Goal: Task Accomplishment & Management: Complete application form

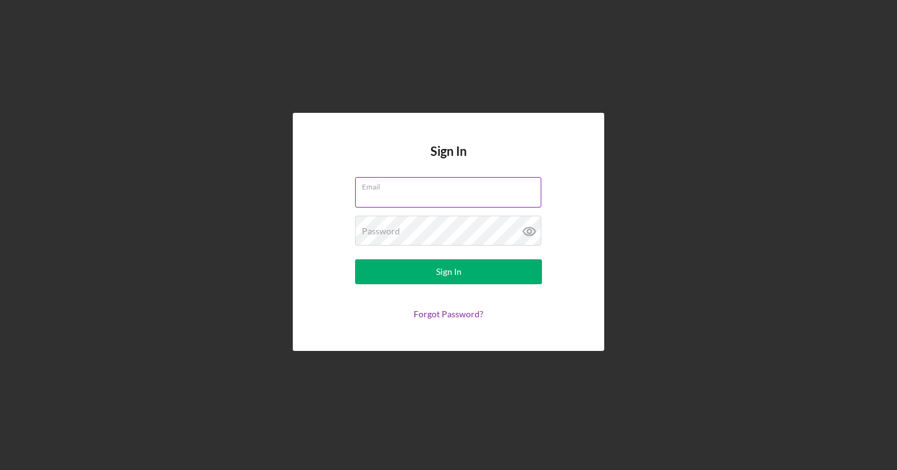
click at [481, 201] on input "Email" at bounding box center [448, 192] width 186 height 30
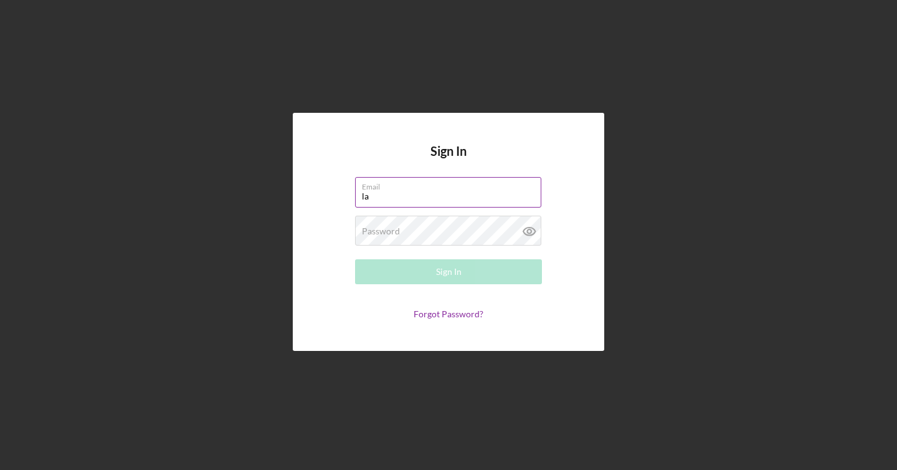
type input "[EMAIL_ADDRESS][DOMAIN_NAME]"
click at [433, 229] on div "Password Required" at bounding box center [448, 230] width 187 height 31
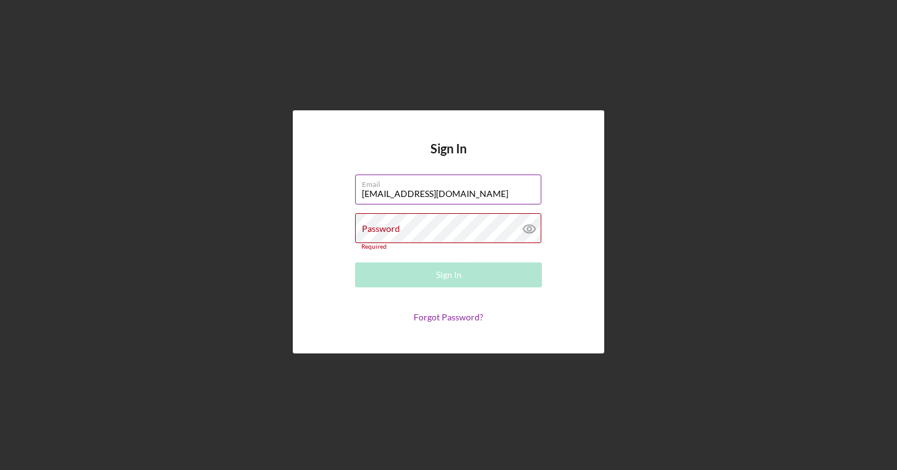
click at [433, 229] on div "Password Required" at bounding box center [448, 231] width 187 height 37
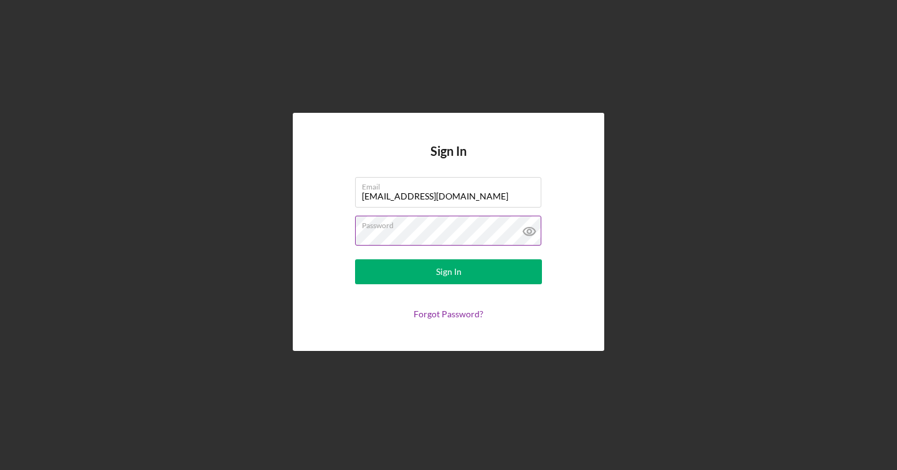
click at [529, 224] on icon at bounding box center [529, 230] width 31 height 31
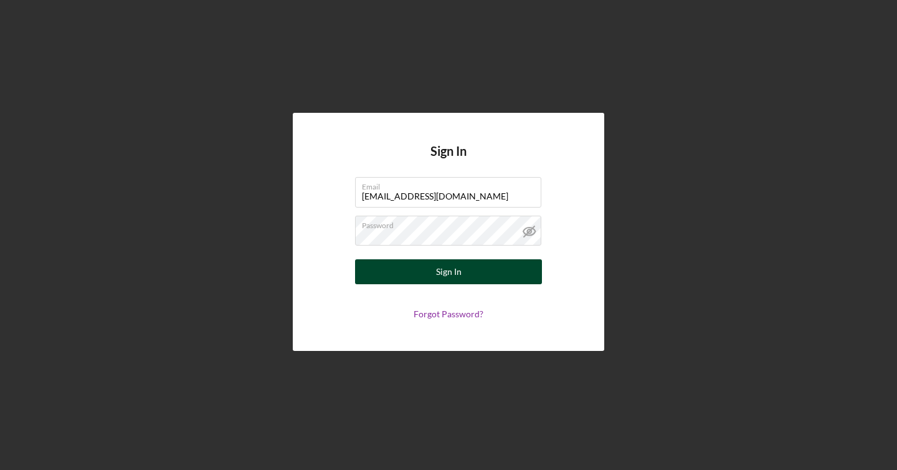
click at [451, 278] on div "Sign In" at bounding box center [449, 271] width 26 height 25
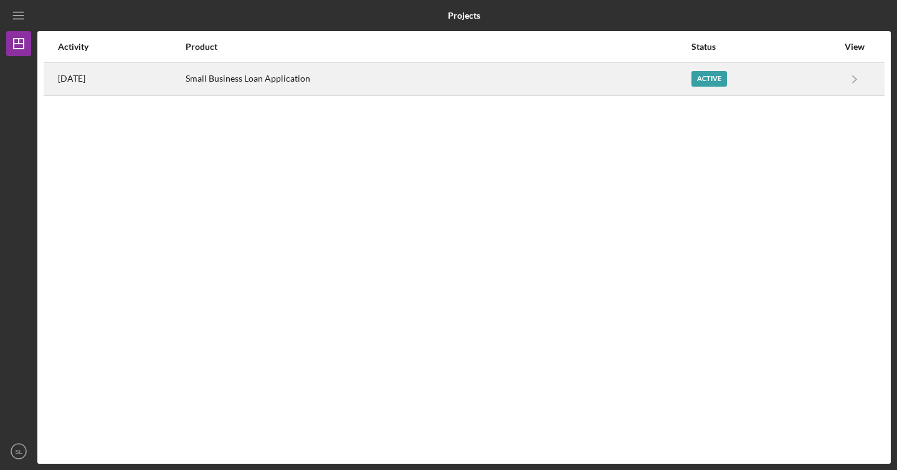
click at [714, 73] on div "Active" at bounding box center [709, 79] width 36 height 16
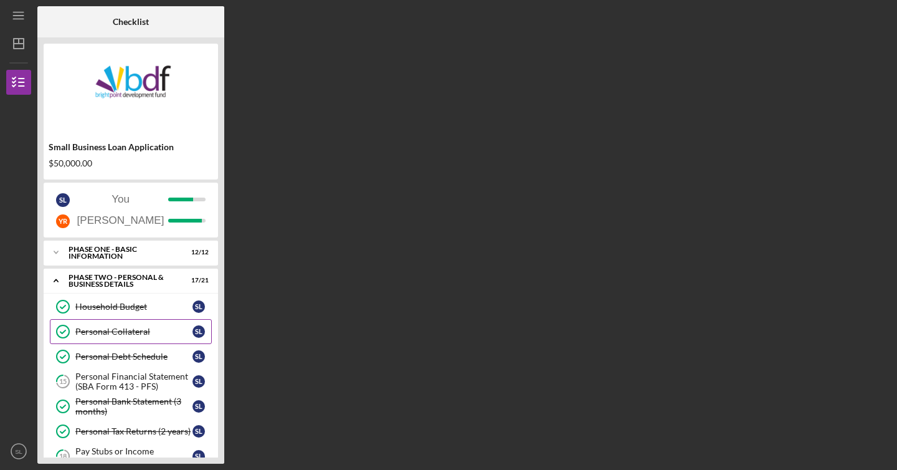
click at [146, 341] on link "Personal Collateral Personal Collateral S L" at bounding box center [131, 331] width 162 height 25
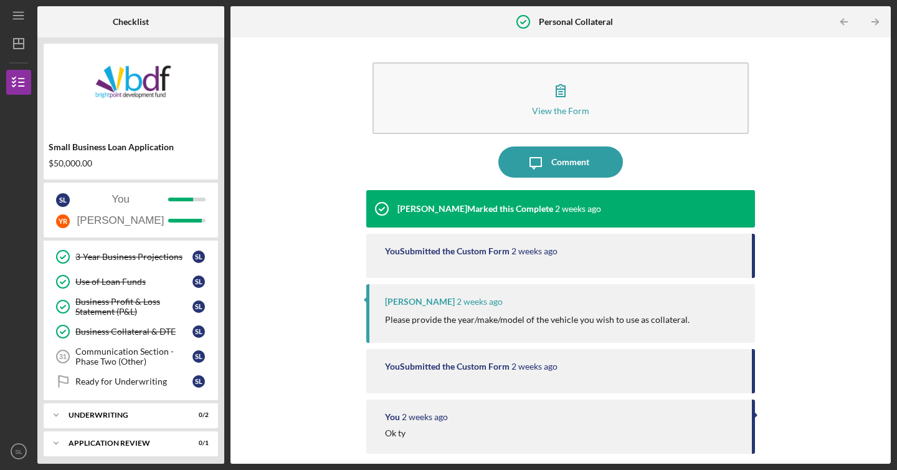
scroll to position [399, 0]
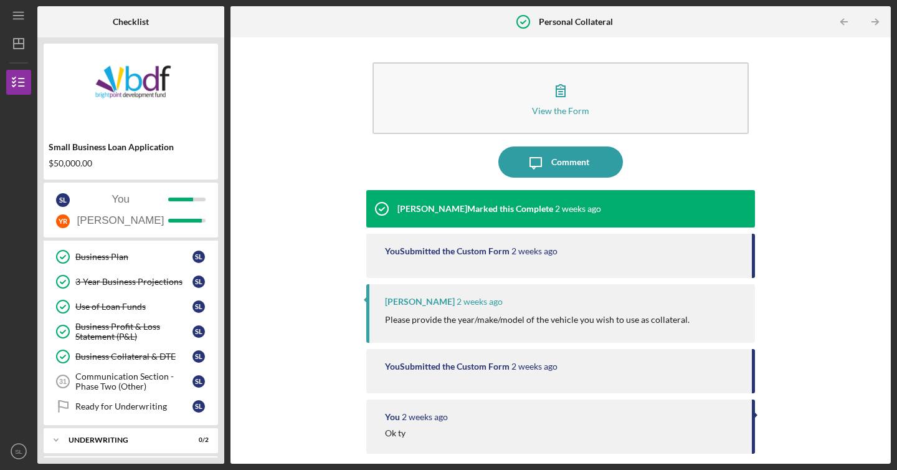
click at [146, 341] on link "Business Profit & Loss Statement (P&L) Business Profit & Loss Statement (P&L) S…" at bounding box center [131, 331] width 162 height 25
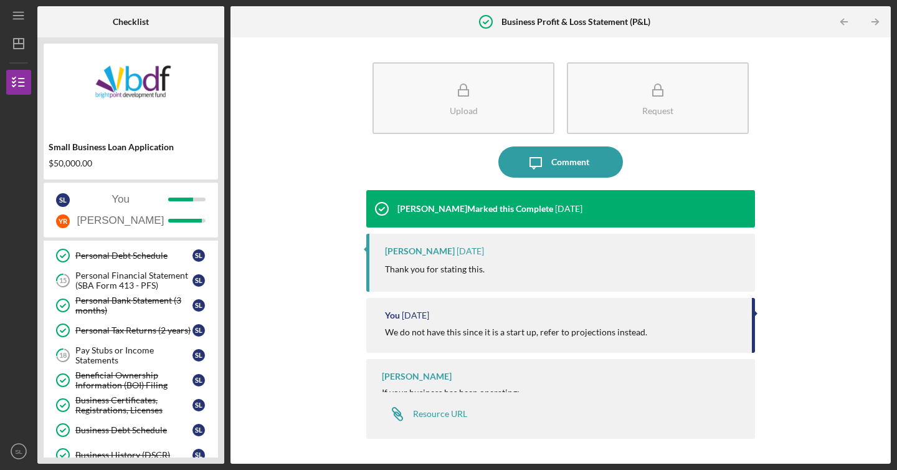
scroll to position [100, 0]
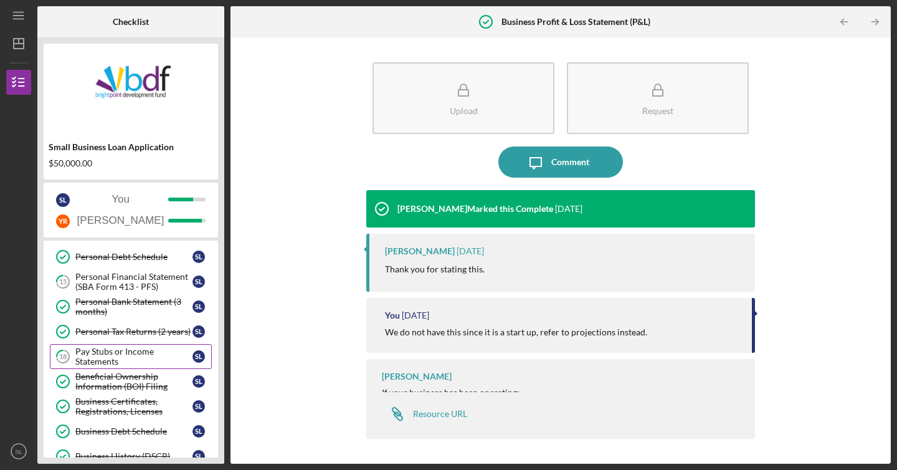
click at [131, 367] on link "18 Pay Stubs or Income Statements S L" at bounding box center [131, 356] width 162 height 25
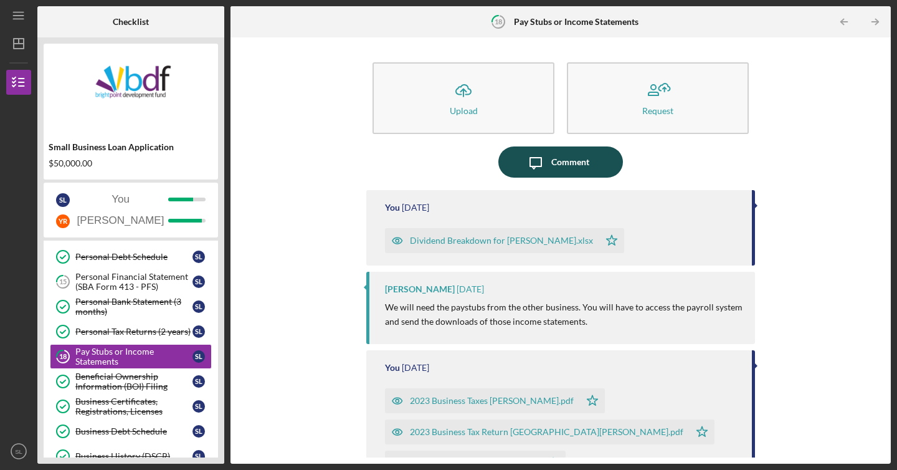
click at [551, 173] on div "Comment" at bounding box center [570, 161] width 38 height 31
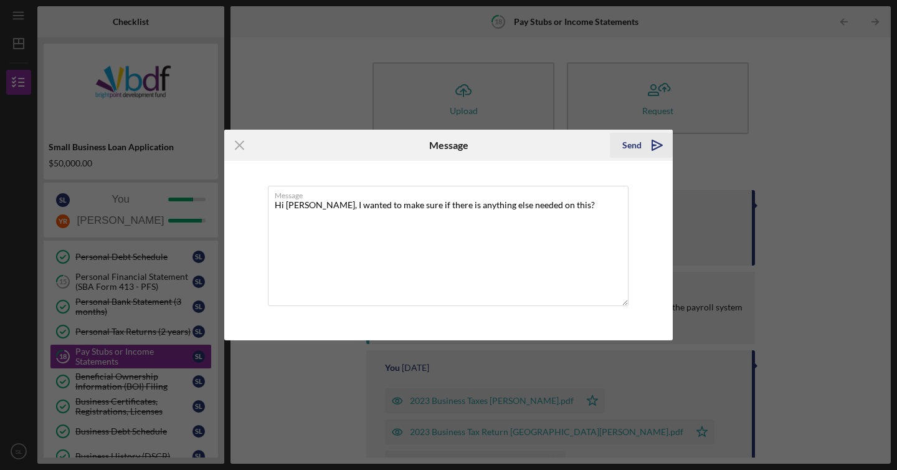
type textarea "Hi [PERSON_NAME], I wanted to make sure if there is anything else needed on thi…"
click at [664, 143] on icon "Icon/icon-invite-send" at bounding box center [657, 145] width 31 height 31
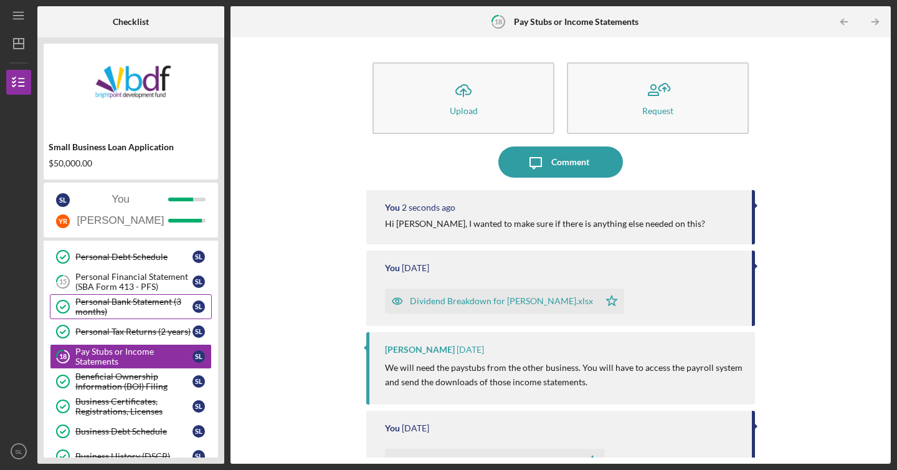
click at [148, 299] on div "Personal Bank Statement (3 months)" at bounding box center [133, 306] width 117 height 20
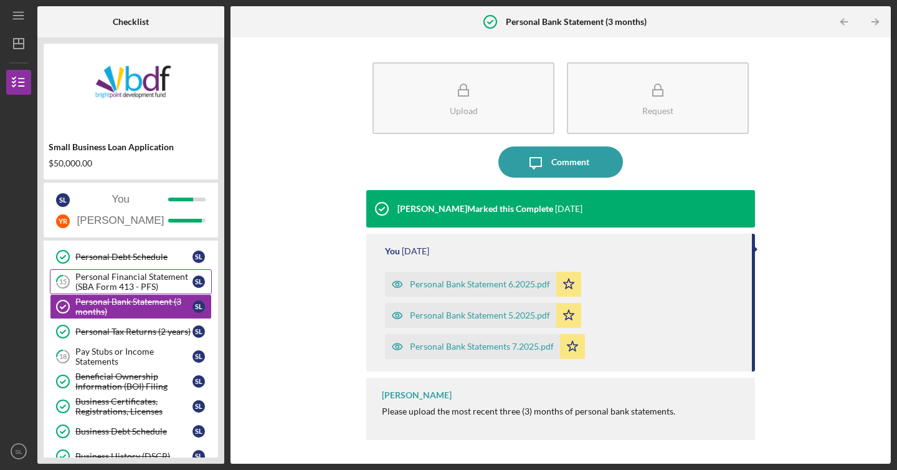
click at [146, 286] on div "Personal Financial Statement (SBA Form 413 - PFS)" at bounding box center [133, 282] width 117 height 20
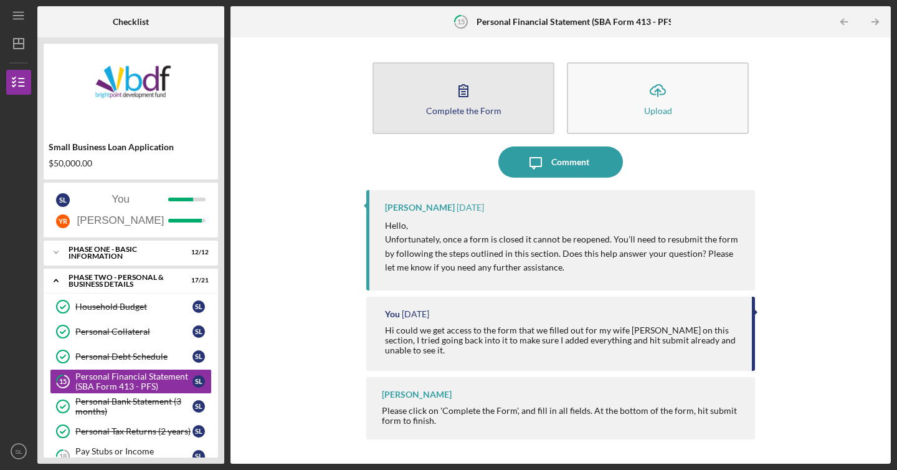
click at [447, 93] on button "Complete the Form Form" at bounding box center [463, 98] width 182 height 72
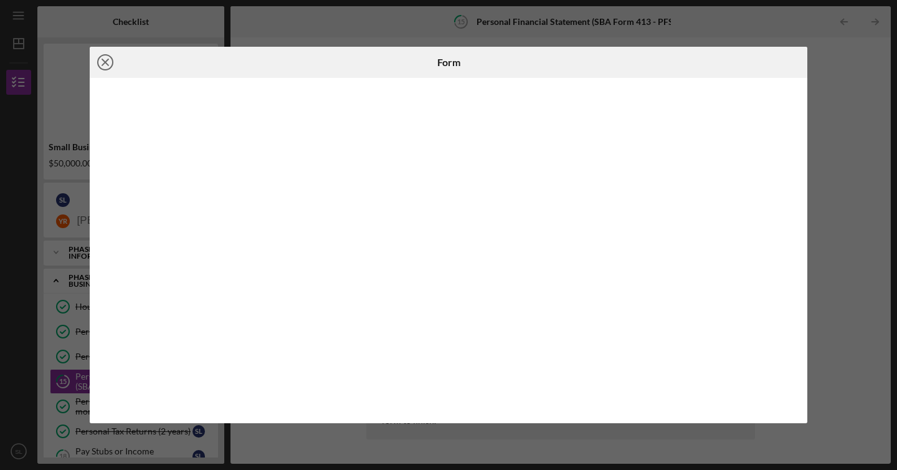
click at [96, 62] on icon "Icon/Close" at bounding box center [105, 62] width 31 height 31
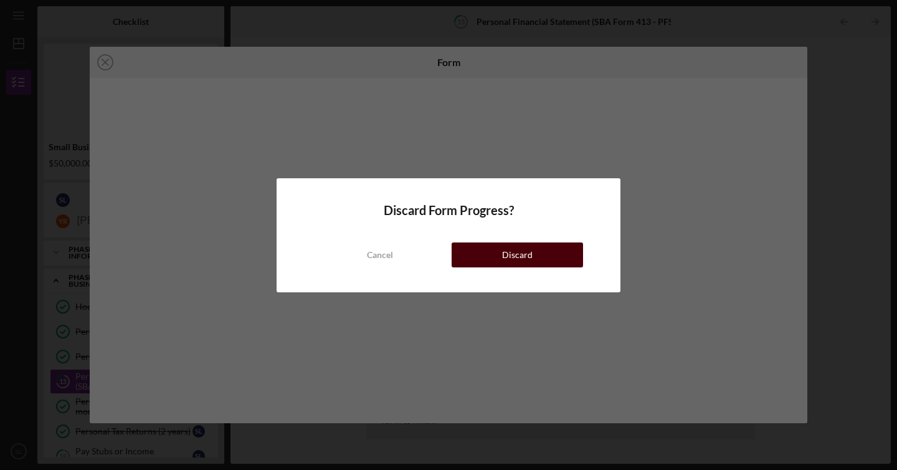
click at [480, 247] on button "Discard" at bounding box center [517, 254] width 131 height 25
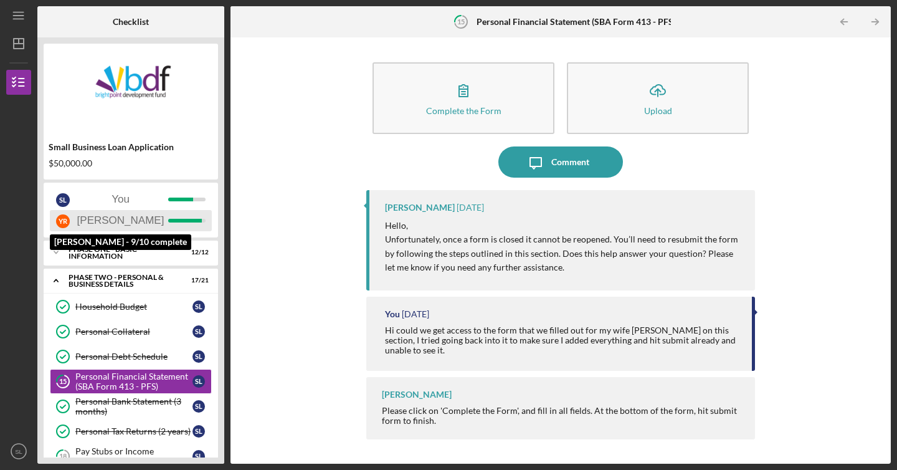
click at [131, 220] on div "Y R [PERSON_NAME]" at bounding box center [131, 220] width 162 height 21
click at [126, 225] on div "Y R [PERSON_NAME]" at bounding box center [131, 220] width 162 height 21
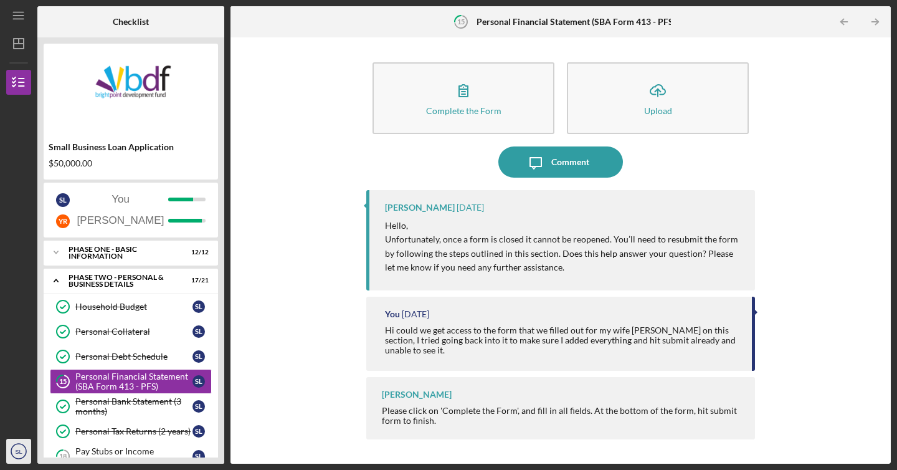
click at [16, 448] on text "SL" at bounding box center [18, 451] width 7 height 7
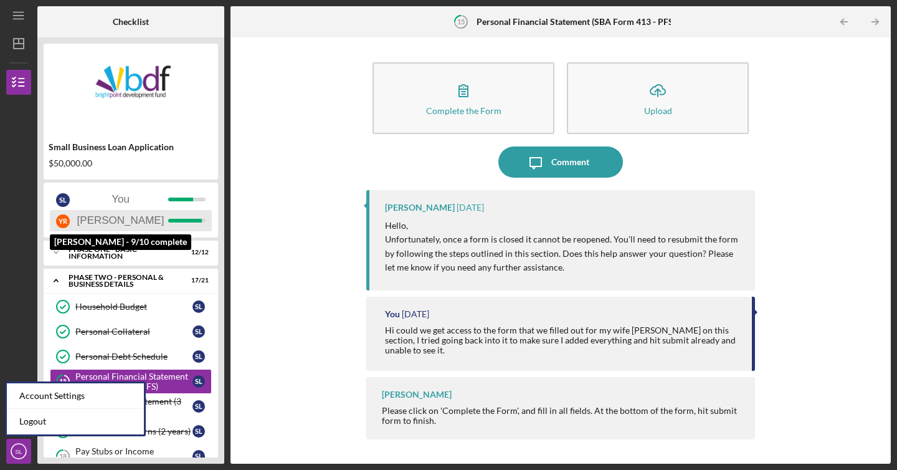
click at [90, 215] on div "Y R [PERSON_NAME]" at bounding box center [131, 220] width 162 height 21
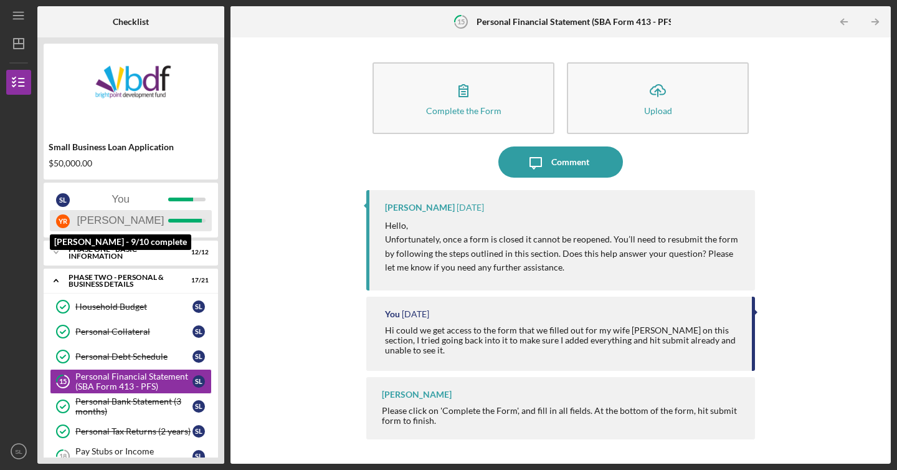
click at [90, 215] on div "Y R [PERSON_NAME]" at bounding box center [131, 220] width 162 height 21
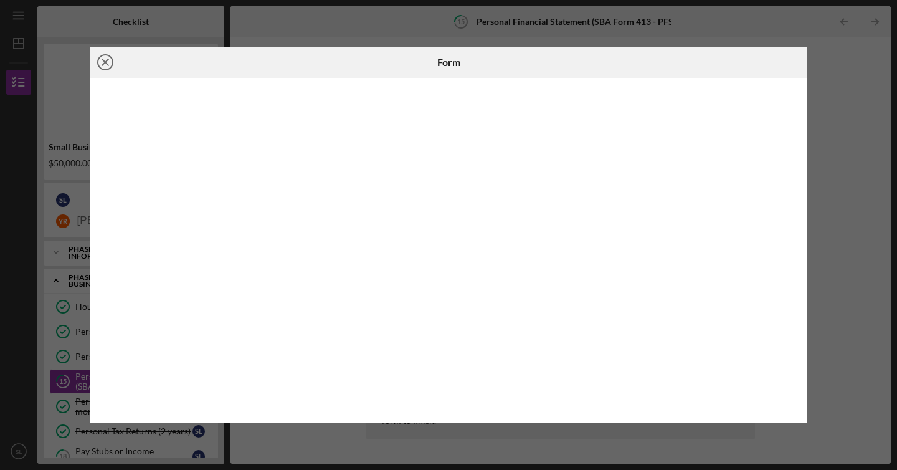
click at [107, 65] on icon "Icon/Close" at bounding box center [105, 62] width 31 height 31
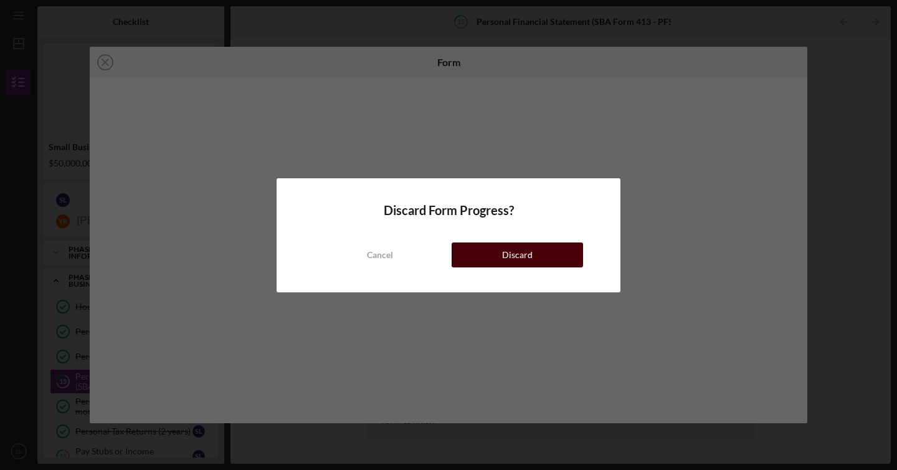
click at [520, 245] on div "Discard" at bounding box center [517, 254] width 31 height 25
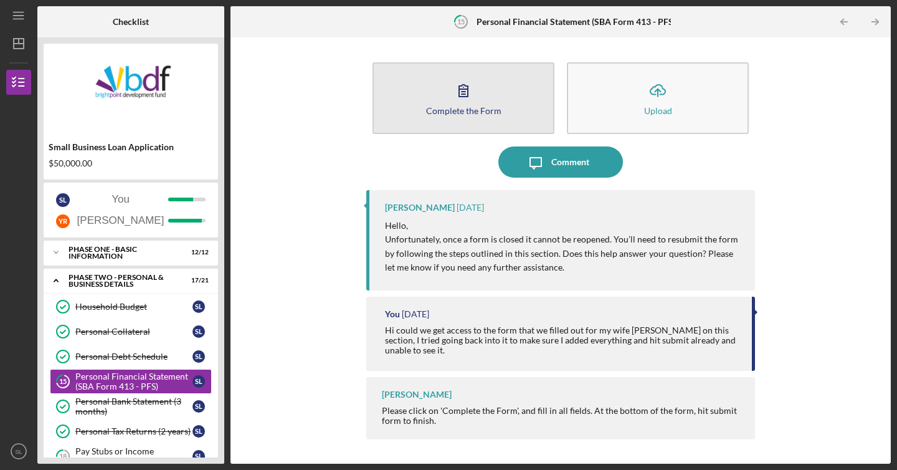
click at [469, 82] on icon "button" at bounding box center [463, 90] width 31 height 31
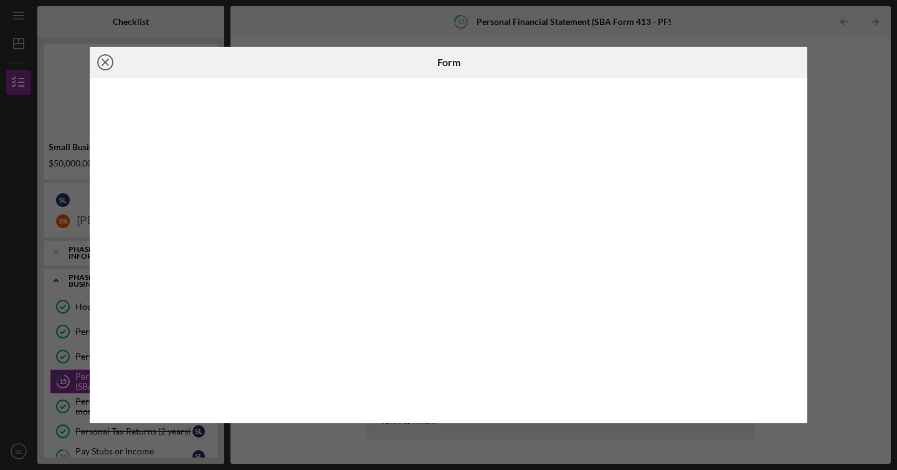
click at [99, 65] on icon "Icon/Close" at bounding box center [105, 62] width 31 height 31
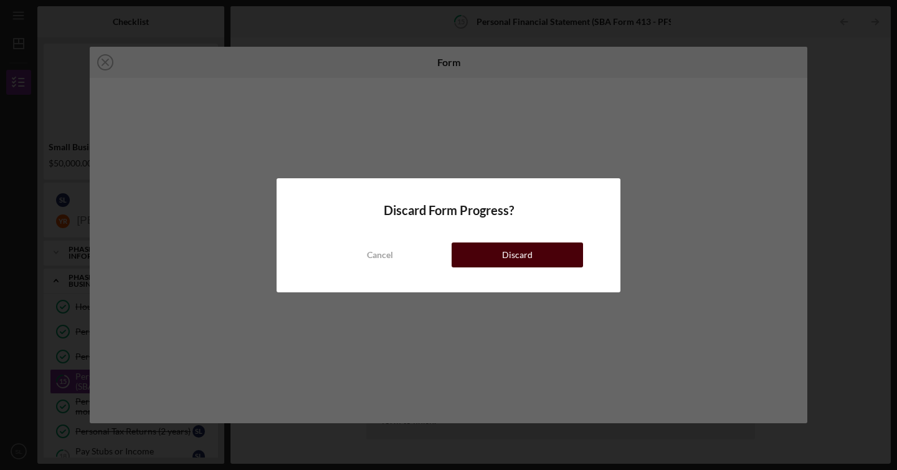
click at [489, 255] on button "Discard" at bounding box center [517, 254] width 131 height 25
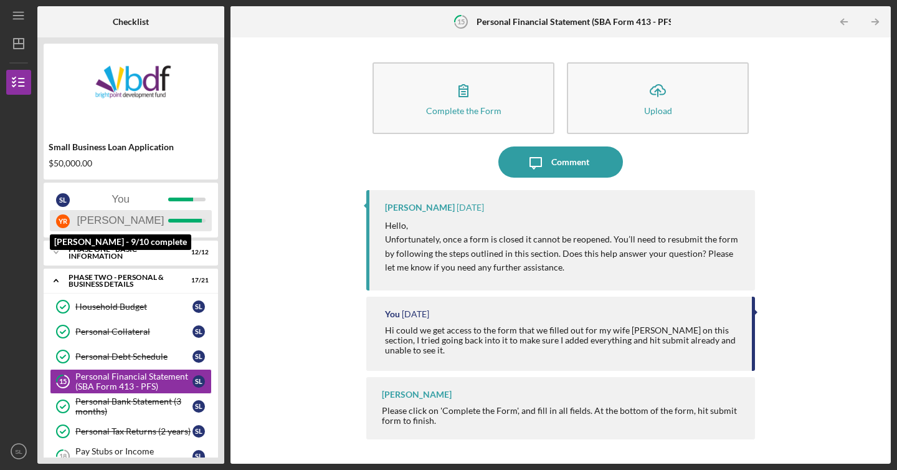
click at [126, 222] on div "Y R [PERSON_NAME]" at bounding box center [131, 220] width 162 height 21
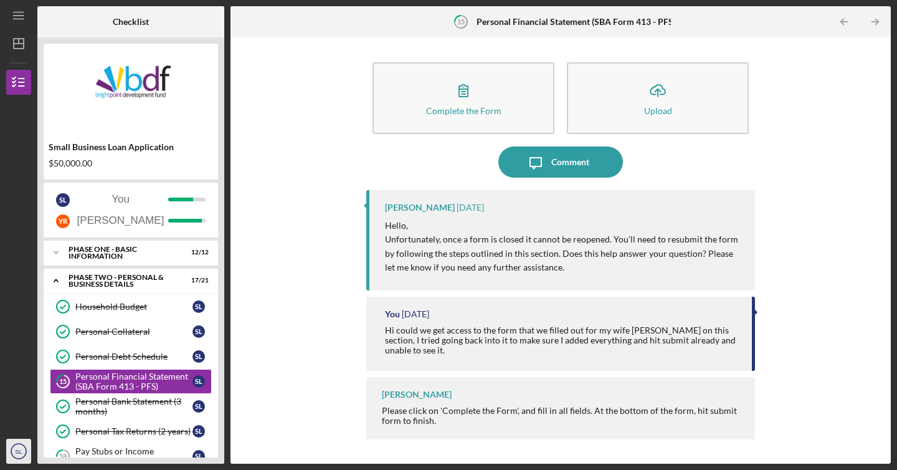
click at [22, 448] on text "SL" at bounding box center [18, 451] width 7 height 7
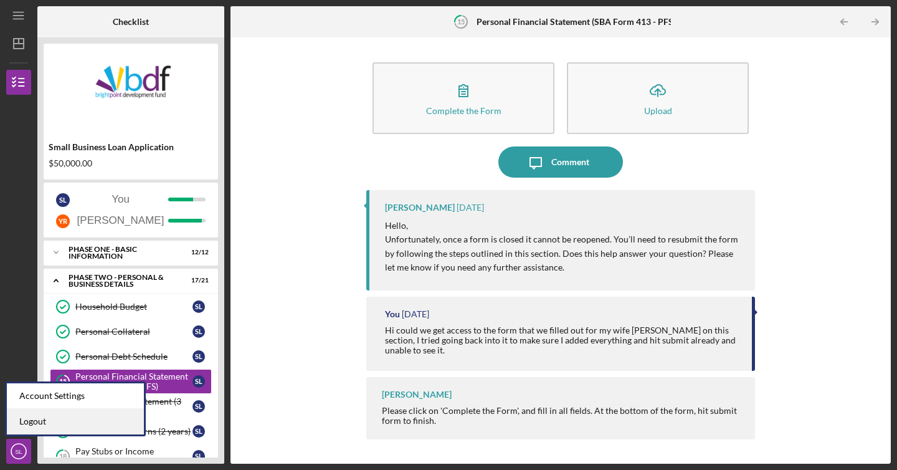
click at [32, 415] on link "Logout" at bounding box center [75, 422] width 137 height 26
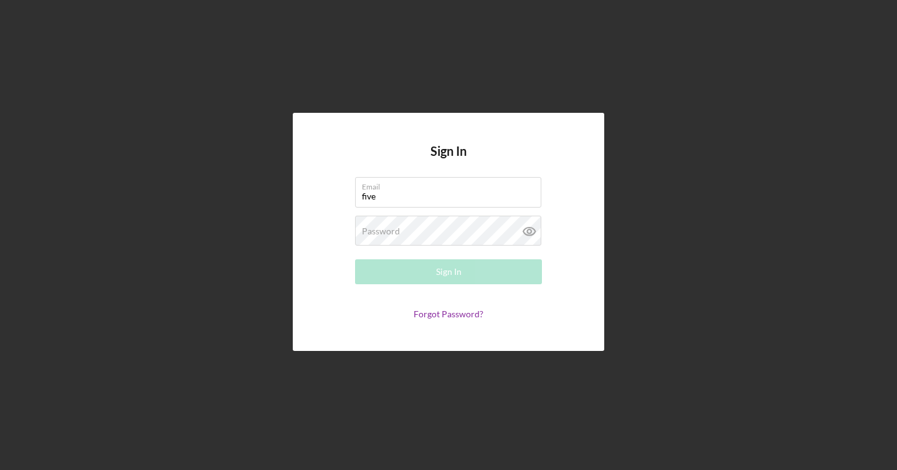
type input "[EMAIL_ADDRESS][DOMAIN_NAME]"
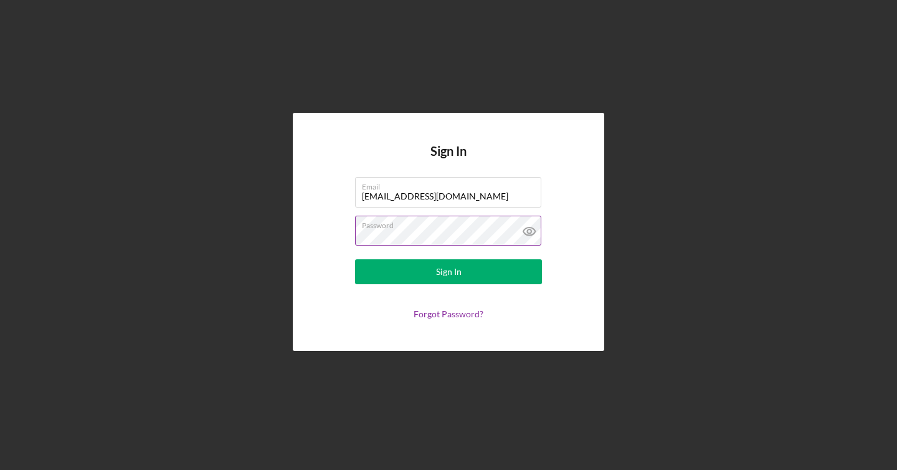
click at [524, 229] on icon at bounding box center [529, 230] width 31 height 31
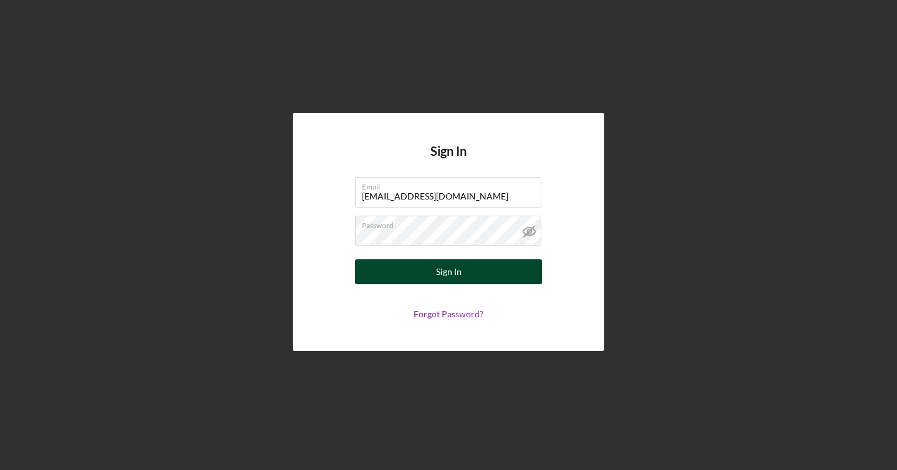
click at [443, 278] on div "Sign In" at bounding box center [449, 271] width 26 height 25
